Goal: Communication & Community: Ask a question

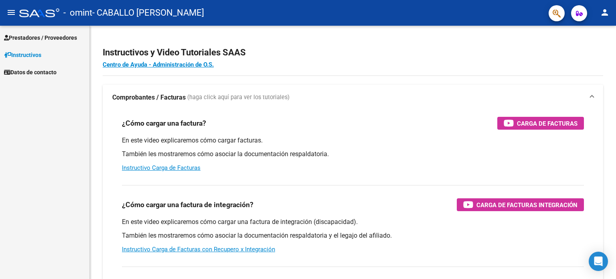
scroll to position [800, 0]
click at [27, 35] on span "Prestadores / Proveedores" at bounding box center [40, 37] width 73 height 9
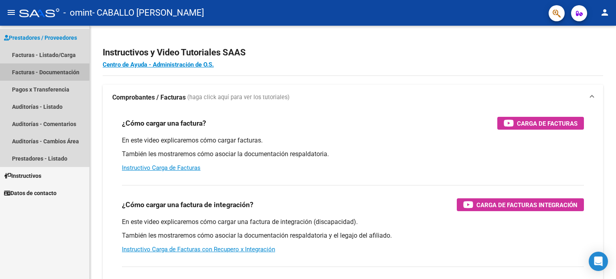
click at [38, 71] on link "Facturas - Documentación" at bounding box center [44, 71] width 89 height 17
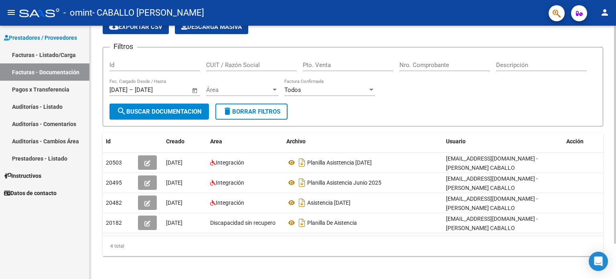
scroll to position [40, 0]
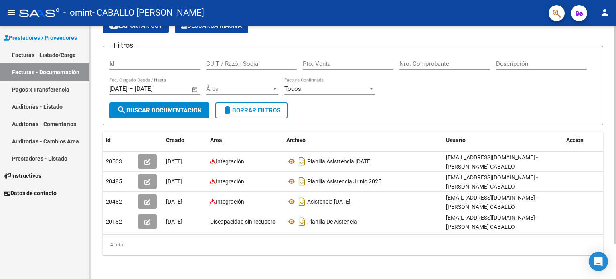
click at [611, 123] on div "PRESTADORES -> Comprobantes - Documentación Respaldatoria cloud_download Export…" at bounding box center [354, 132] width 528 height 295
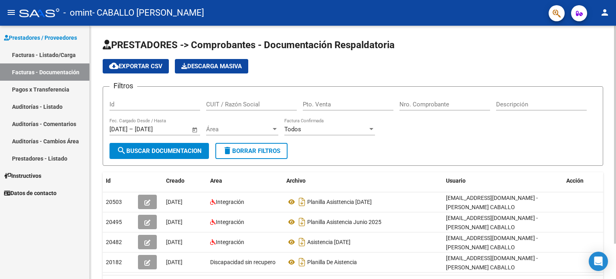
click at [611, 0] on html "menu - omint - CABALLO [PERSON_NAME] person Prestadores / Proveedores Facturas …" at bounding box center [308, 139] width 616 height 279
click at [42, 126] on link "Auditorías - Comentarios" at bounding box center [44, 123] width 89 height 17
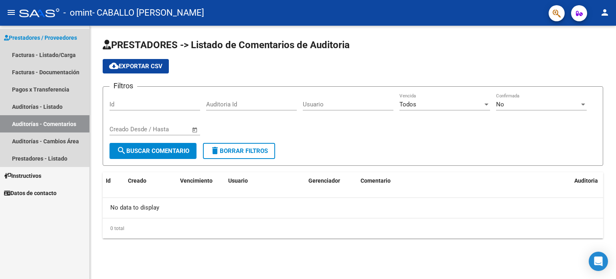
click at [38, 36] on span "Prestadores / Proveedores" at bounding box center [40, 37] width 73 height 9
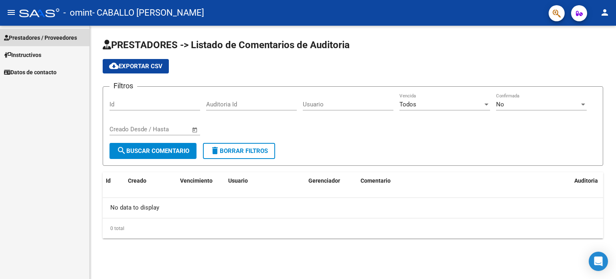
click at [46, 38] on span "Prestadores / Proveedores" at bounding box center [40, 37] width 73 height 9
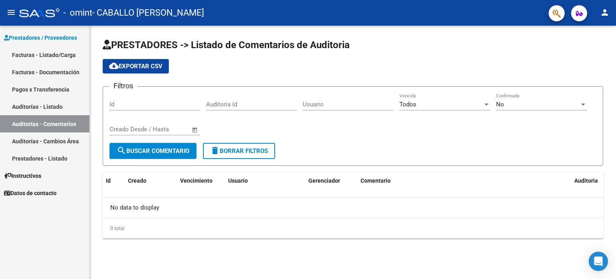
click at [42, 51] on link "Facturas - Listado/Carga" at bounding box center [44, 54] width 89 height 17
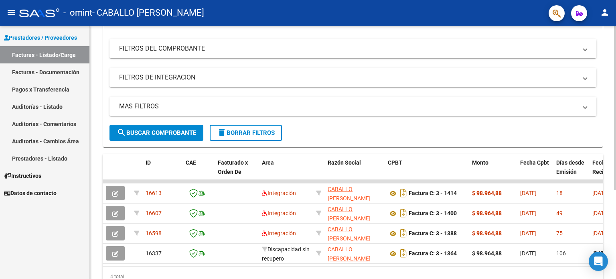
scroll to position [135, 0]
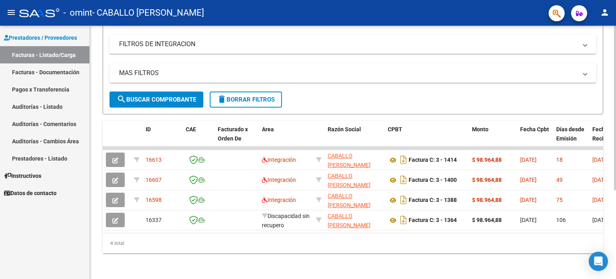
click at [615, 185] on div at bounding box center [615, 196] width 2 height 164
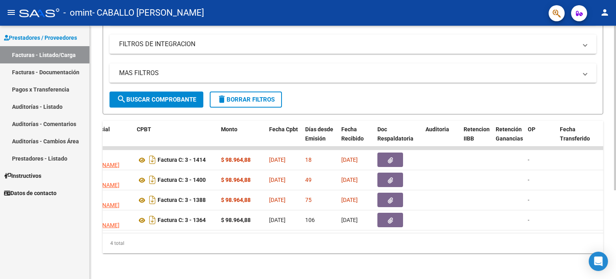
scroll to position [0, 252]
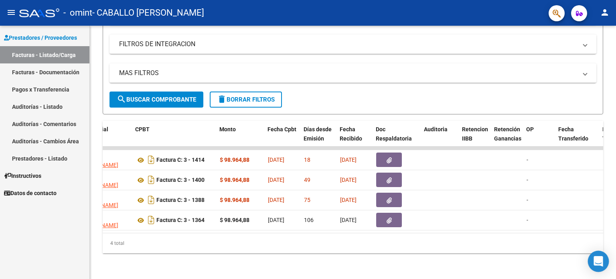
click at [596, 258] on icon "Open Intercom Messenger" at bounding box center [597, 261] width 9 height 10
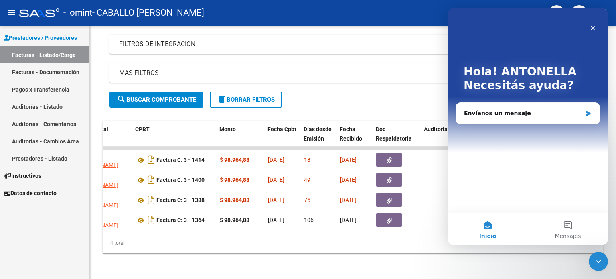
scroll to position [0, 0]
click at [493, 113] on div "Envíanos un mensaje" at bounding box center [522, 113] width 117 height 8
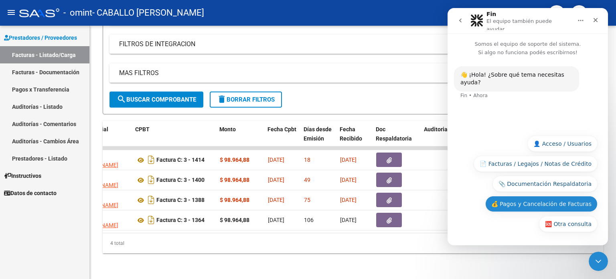
click at [536, 200] on button "💰 Pagos y Cancelación de Facturas" at bounding box center [541, 204] width 112 height 16
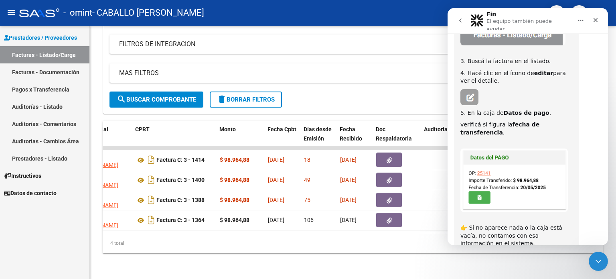
scroll to position [285, 0]
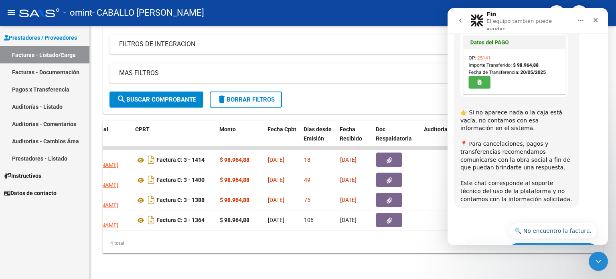
click at [538, 243] on button "🔙 Volver al menú principal" at bounding box center [553, 251] width 89 height 16
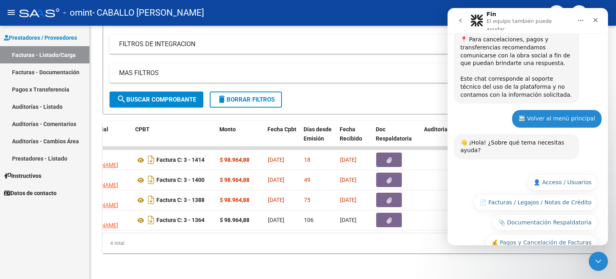
scroll to position [393, 0]
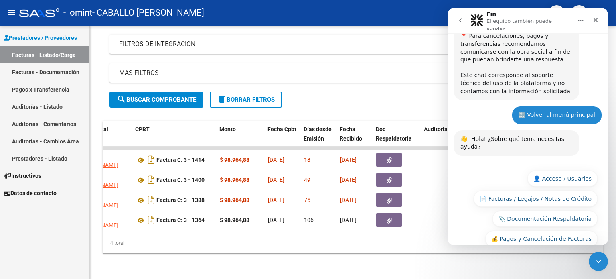
click at [562, 251] on button "🆘 Otra consulta" at bounding box center [568, 259] width 59 height 16
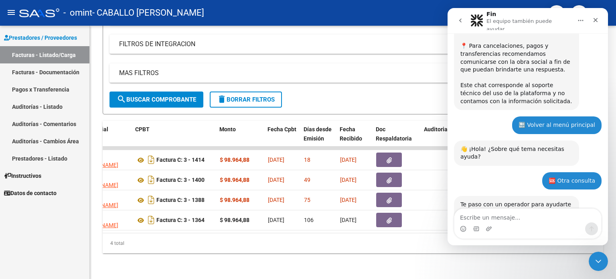
scroll to position [412, 0]
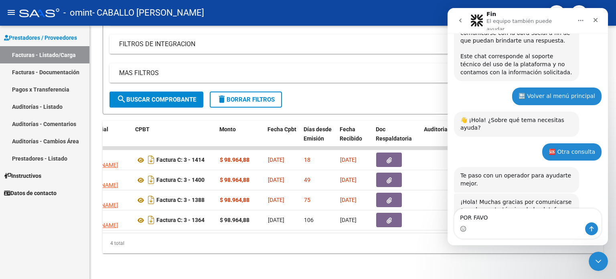
type textarea "POR FAVOR"
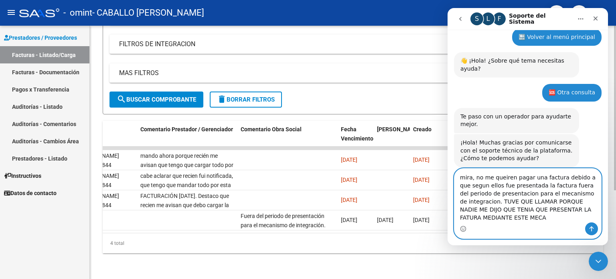
scroll to position [475, 0]
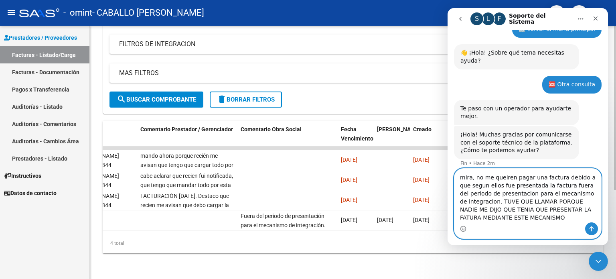
type textarea "mira, no me queiren pagar una factura debido a que segun ellos fue presentada l…"
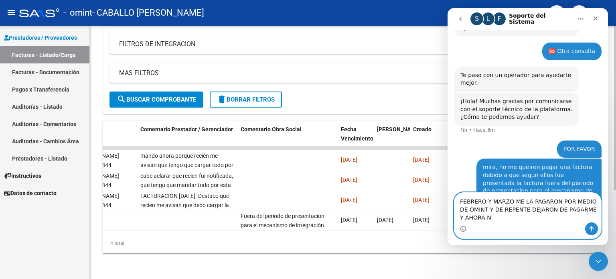
scroll to position [517, 0]
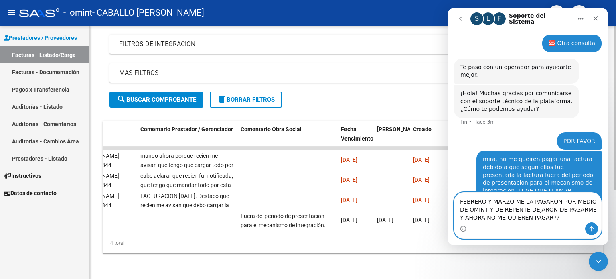
type textarea "FEBRERO Y MARZO ME LA PAGARON POR MEDIO DE OMINT Y DE REPENTE DEJARON DE PAGARM…"
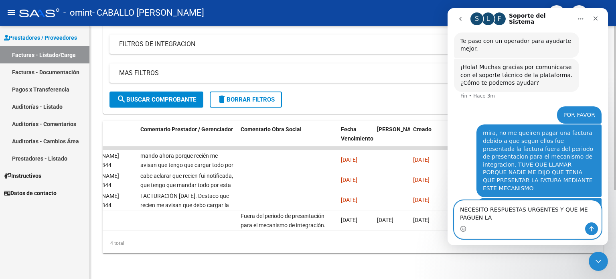
scroll to position [551, 0]
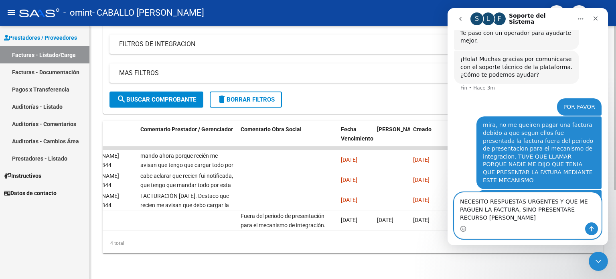
type textarea "NECESITO RESPUESTAS URGENTES Y QUE ME PAGUEN LA FACTURA, SINO PRESENTARE RECURS…"
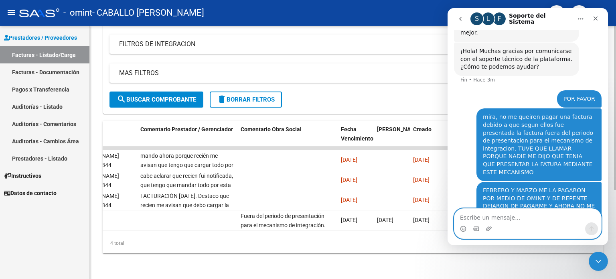
scroll to position [577, 0]
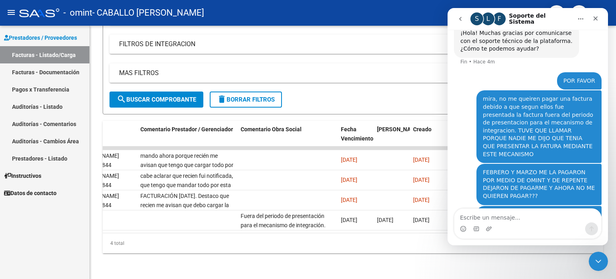
click at [370, 15] on div "- omint - CABALLO [PERSON_NAME]" at bounding box center [280, 13] width 523 height 18
click at [584, 16] on button "Inicio" at bounding box center [580, 18] width 15 height 15
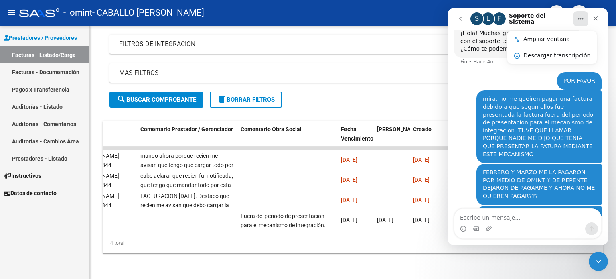
click at [584, 16] on button "Inicio" at bounding box center [580, 18] width 15 height 15
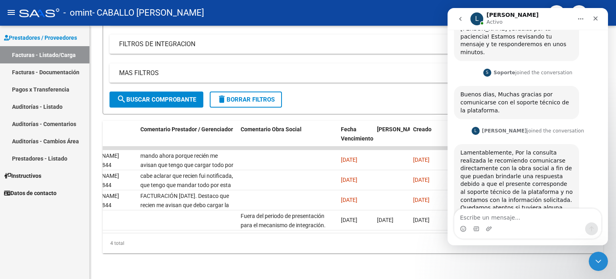
scroll to position [821, 0]
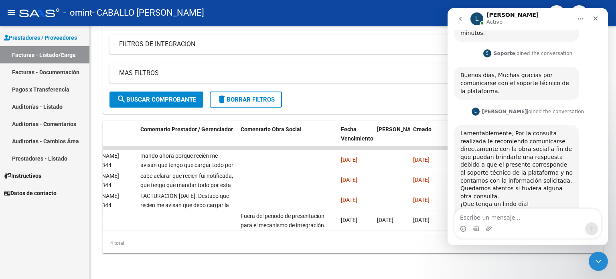
drag, startPoint x: 604, startPoint y: 202, endPoint x: 1057, endPoint y: 208, distance: 453.0
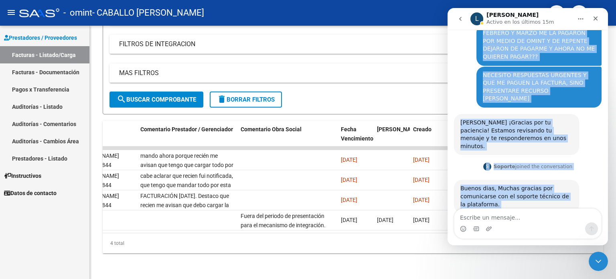
scroll to position [728, 0]
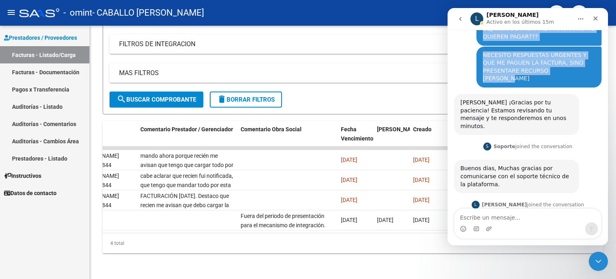
drag, startPoint x: 479, startPoint y: 128, endPoint x: 535, endPoint y: 65, distance: 83.8
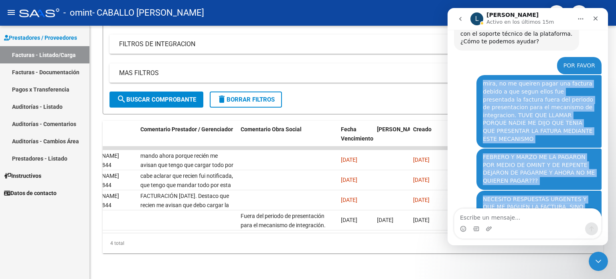
scroll to position [562, 0]
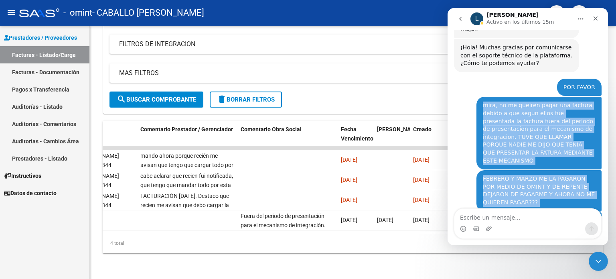
copy div "mira, no me queiren pagar una factura debido a que segun ellos fue presentada l…"
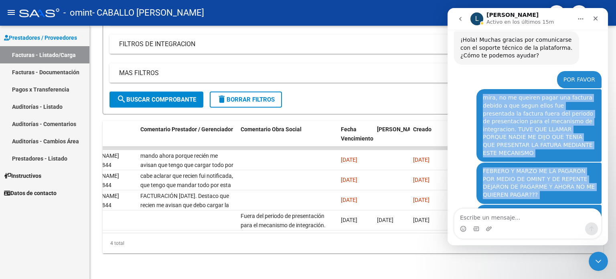
scroll to position [821, 0]
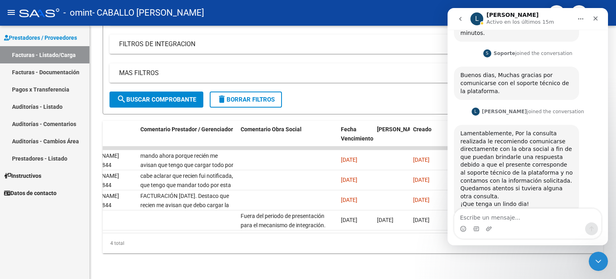
click at [524, 227] on link "[EMAIL_ADDRESS][DOMAIN_NAME]" at bounding box center [504, 234] width 89 height 14
click at [526, 214] on div "Le indico el contacto de Omint para comunicarse: [EMAIL_ADDRESS][DOMAIN_NAME] o…" at bounding box center [528, 243] width 148 height 59
click at [516, 227] on link "[EMAIL_ADDRESS][DOMAIN_NAME]" at bounding box center [504, 234] width 89 height 14
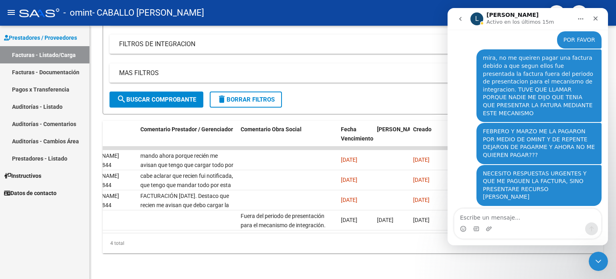
scroll to position [590, 0]
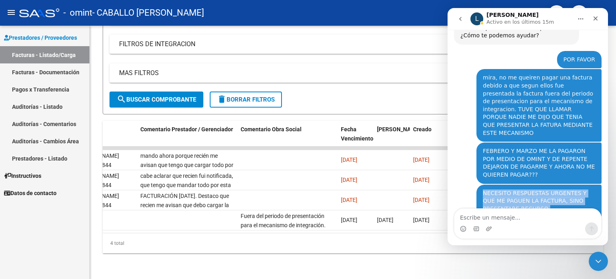
drag, startPoint x: 479, startPoint y: 153, endPoint x: 571, endPoint y: 171, distance: 93.6
click at [571, 189] on div "NECESITO RESPUESTAS URGENTES Y QUE ME PAGUEN LA FACTURA, SINO PRESENTARE RECURS…" at bounding box center [539, 204] width 112 height 31
copy div "NECESITO RESPUESTAS URGENTES Y QUE ME PAGUEN LA FACTURA, SINO PRESENTARE RECURS…"
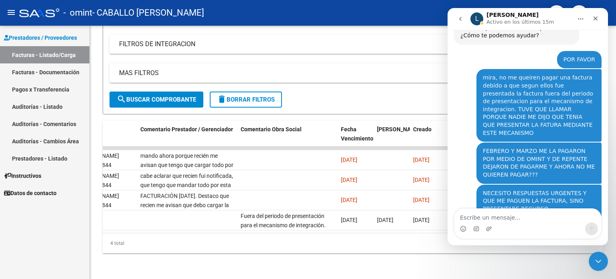
click at [555, 14] on div "L [PERSON_NAME] en los últimos 15m" at bounding box center [521, 19] width 102 height 14
click at [579, 20] on icon "Inicio" at bounding box center [580, 19] width 6 height 6
click at [578, 20] on icon "Inicio" at bounding box center [580, 19] width 6 height 6
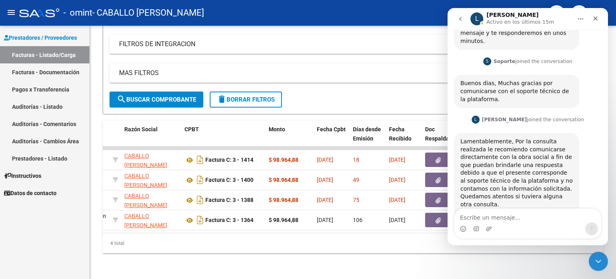
scroll to position [821, 0]
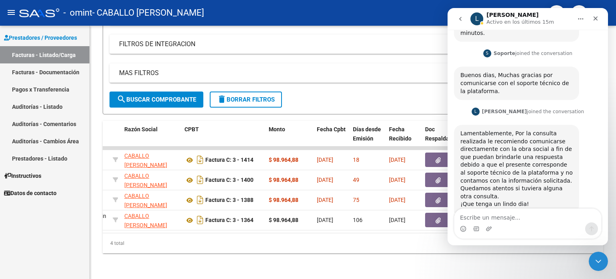
drag, startPoint x: 603, startPoint y: 166, endPoint x: 1057, endPoint y: 249, distance: 461.8
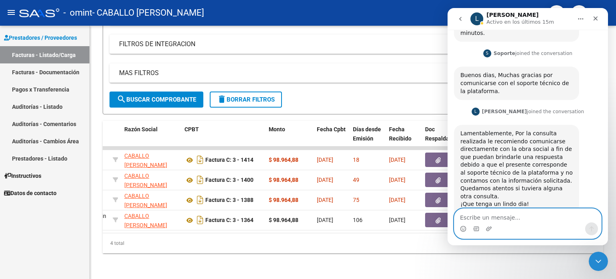
click at [548, 222] on textarea "Escribe un mensaje..." at bounding box center [527, 215] width 147 height 14
type textarea "n"
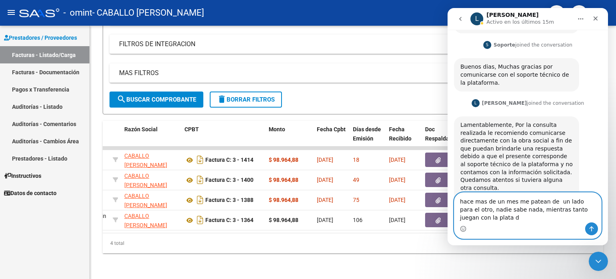
scroll to position [837, 0]
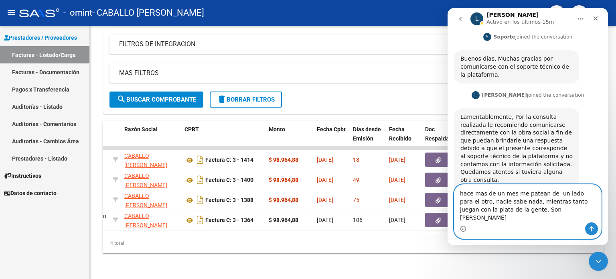
type textarea "hace mas de un mes me patean de un lado para el otro, nadie sabe nada, mientras…"
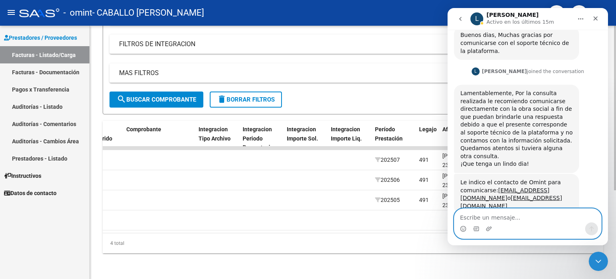
scroll to position [0, 824]
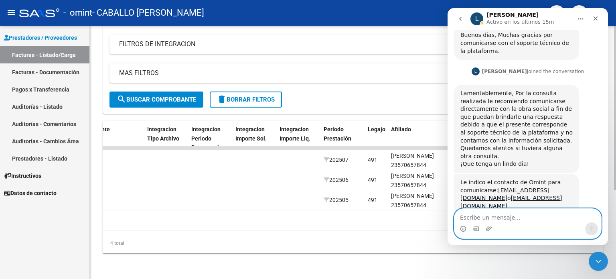
drag, startPoint x: 296, startPoint y: 229, endPoint x: 27, endPoint y: 227, distance: 269.0
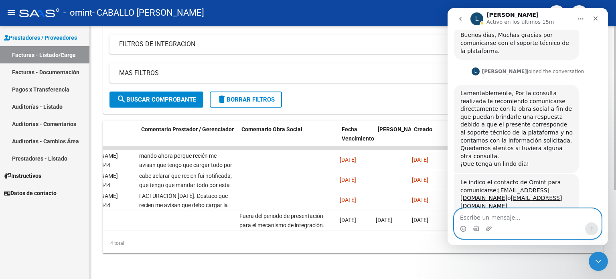
scroll to position [0, 1190]
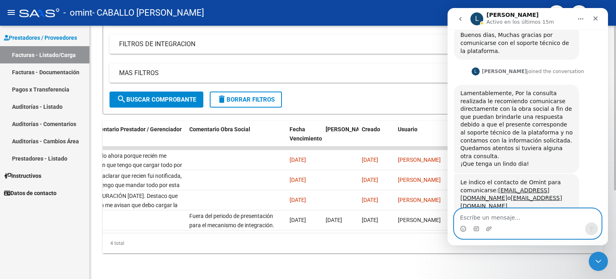
drag, startPoint x: 413, startPoint y: 228, endPoint x: 22, endPoint y: 212, distance: 391.2
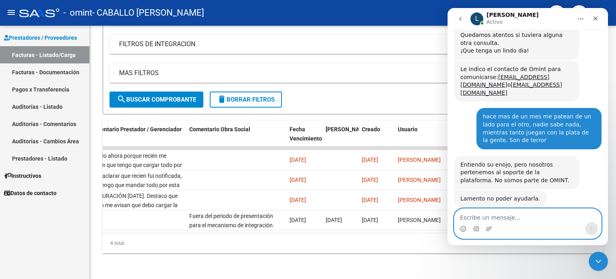
scroll to position [976, 0]
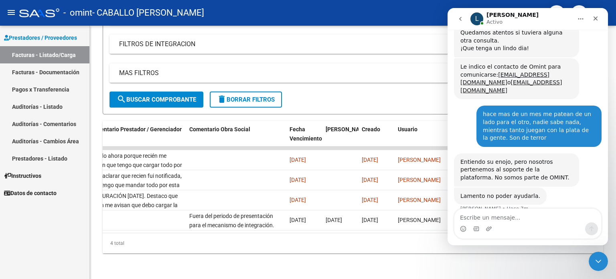
click at [458, 18] on icon "go back" at bounding box center [460, 19] width 6 height 6
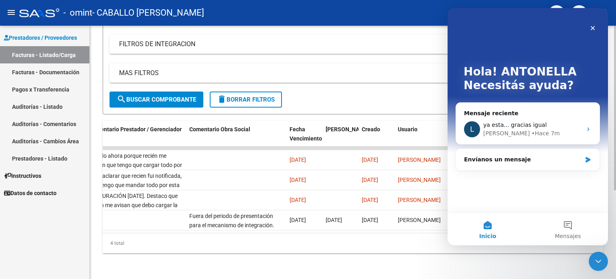
drag, startPoint x: 419, startPoint y: 82, endPoint x: 415, endPoint y: 88, distance: 6.9
type textarea "search BUSCAR COMPROBANTE delete BORRAR FILTROS"
click at [415, 87] on form "Filtros Id Area Area Todos Confirmado Mostrar totalizadores FILTROS DEL COMPROB…" at bounding box center [353, 39] width 500 height 150
click at [596, 26] on div "Cerrar" at bounding box center [592, 28] width 14 height 14
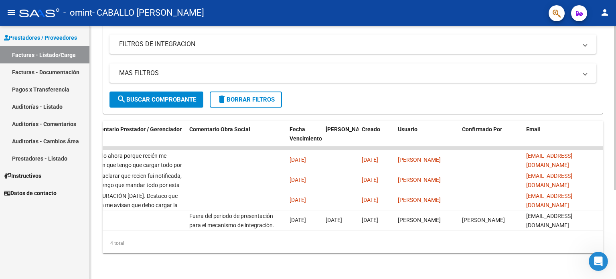
drag, startPoint x: 497, startPoint y: 224, endPoint x: 493, endPoint y: 232, distance: 8.3
click at [493, 232] on datatable-body "16613 Integración CABALLO [PERSON_NAME] 27356554871 Factura C: 3 - 1414 $ 98.96…" at bounding box center [353, 189] width 500 height 86
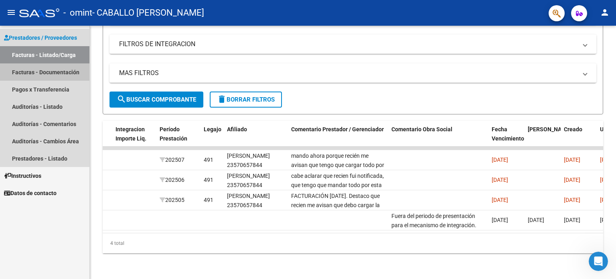
click at [29, 76] on link "Facturas - Documentación" at bounding box center [44, 71] width 89 height 17
